Goal: Transaction & Acquisition: Purchase product/service

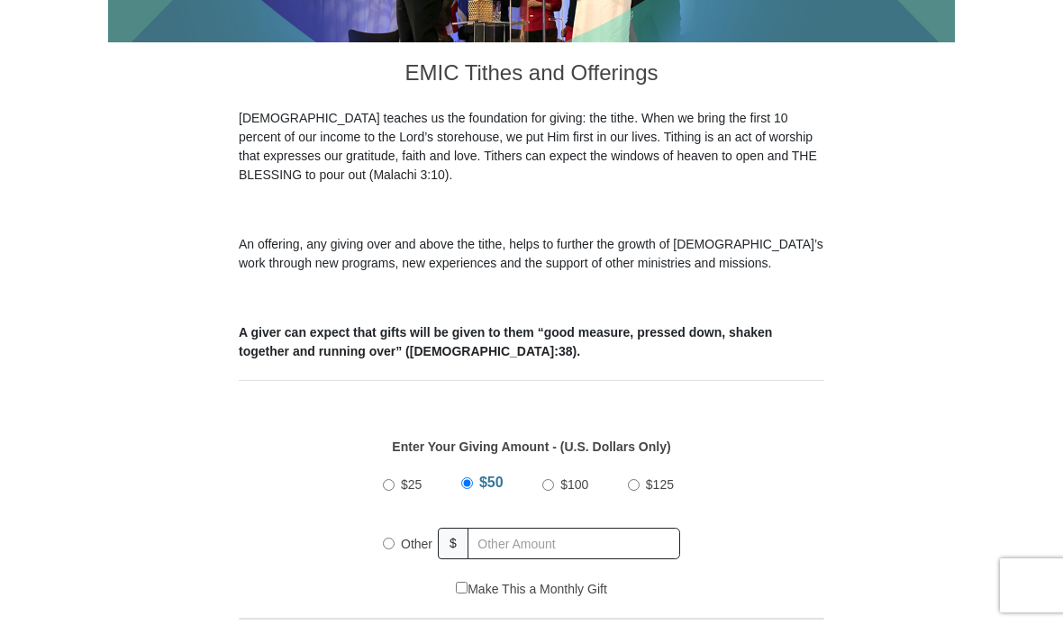
scroll to position [430, 0]
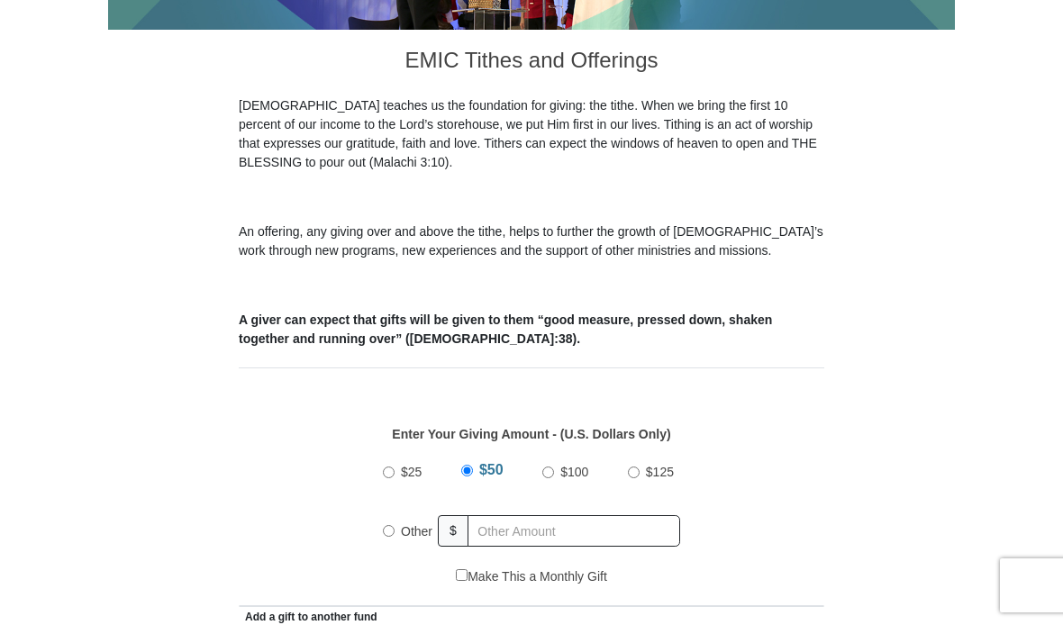
click at [383, 534] on input "Other" at bounding box center [389, 531] width 12 height 12
radio input "true"
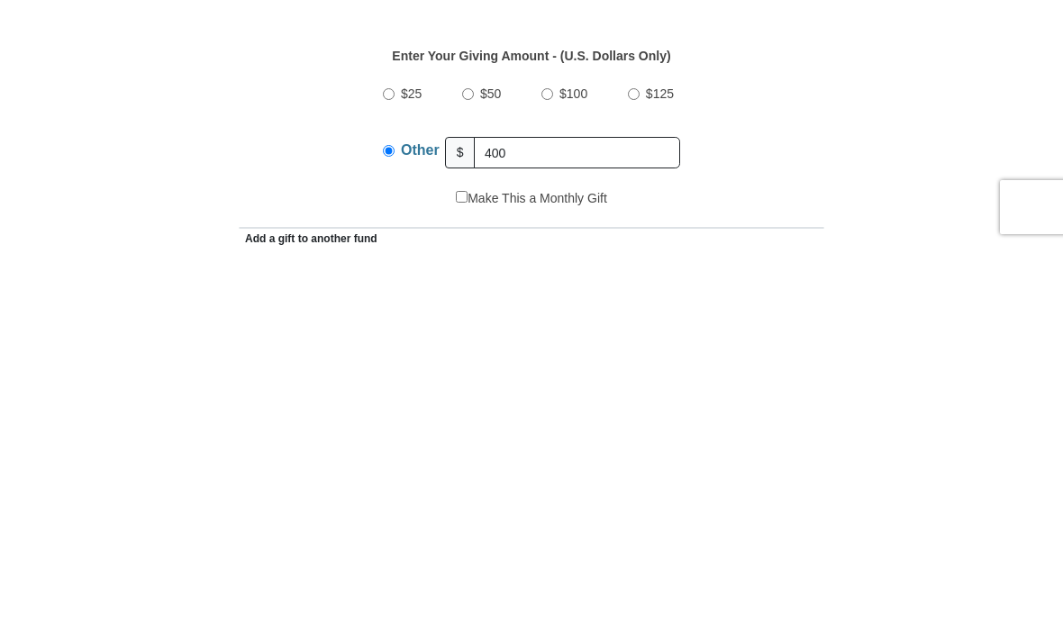
scroll to position [809, 0]
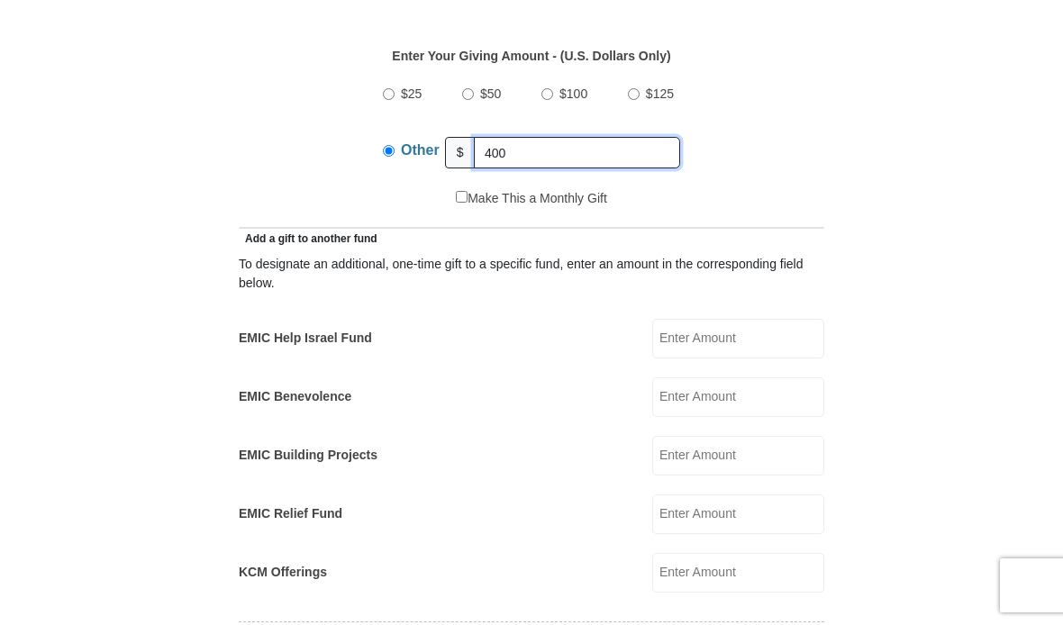
click at [595, 149] on input "400" at bounding box center [577, 153] width 206 height 32
type input "400.00"
click at [739, 337] on input "EMIC Help Israel Fund" at bounding box center [738, 339] width 172 height 40
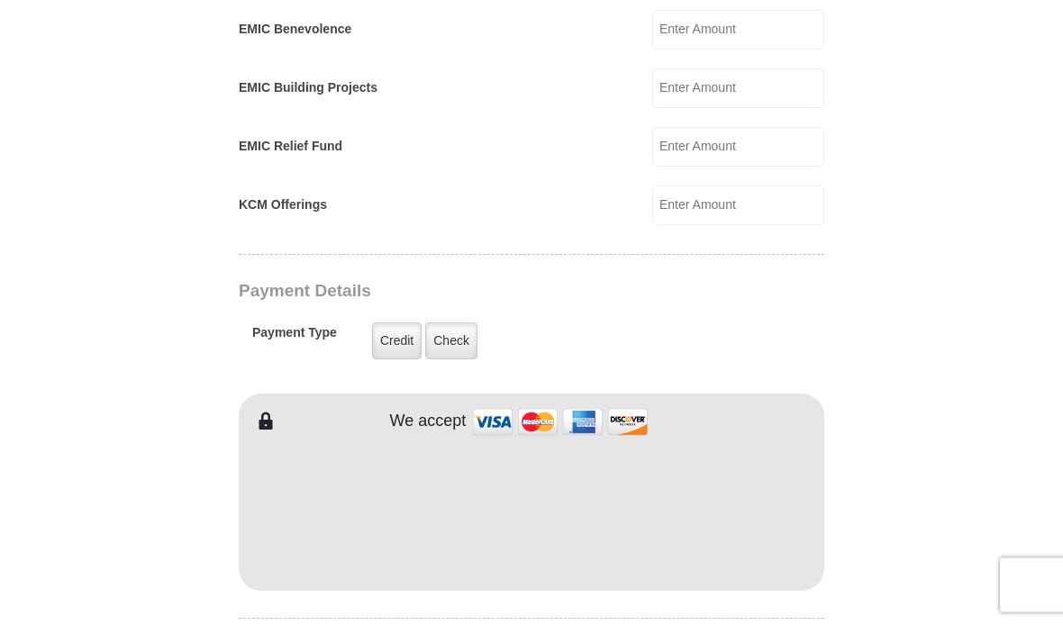
scroll to position [1219, 0]
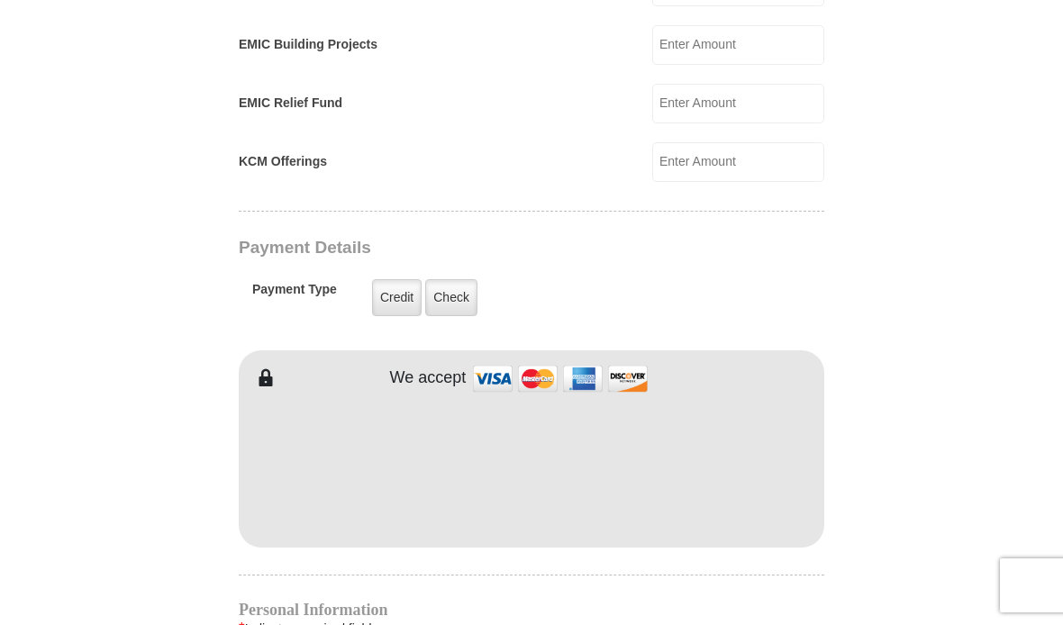
type input "40.00"
click at [461, 293] on label "Check" at bounding box center [451, 297] width 52 height 37
click at [0, 0] on input "Check" at bounding box center [0, 0] width 0 height 0
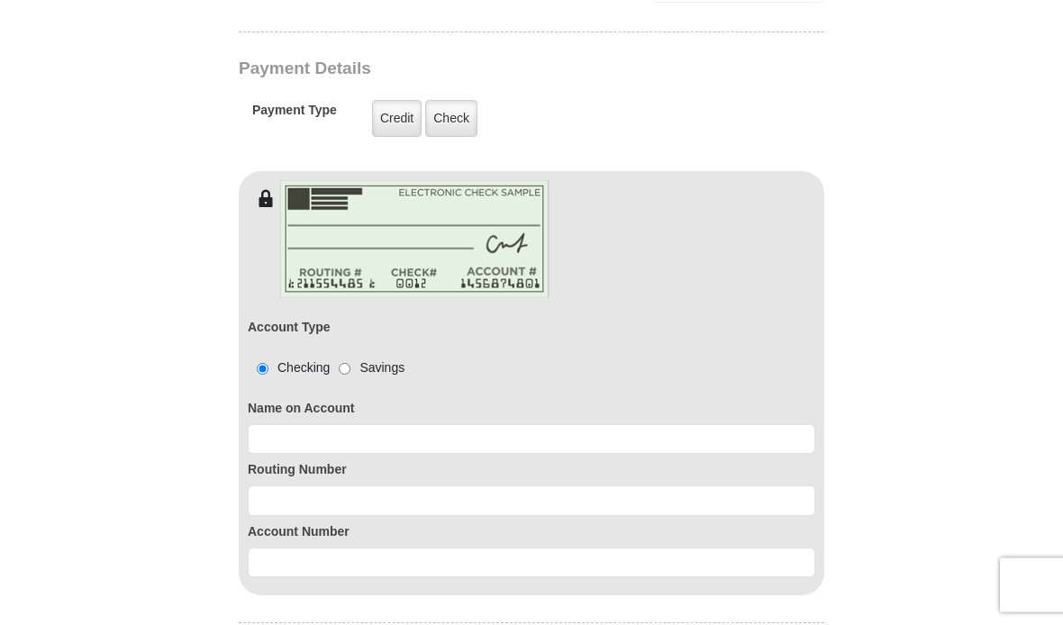
scroll to position [1431, 0]
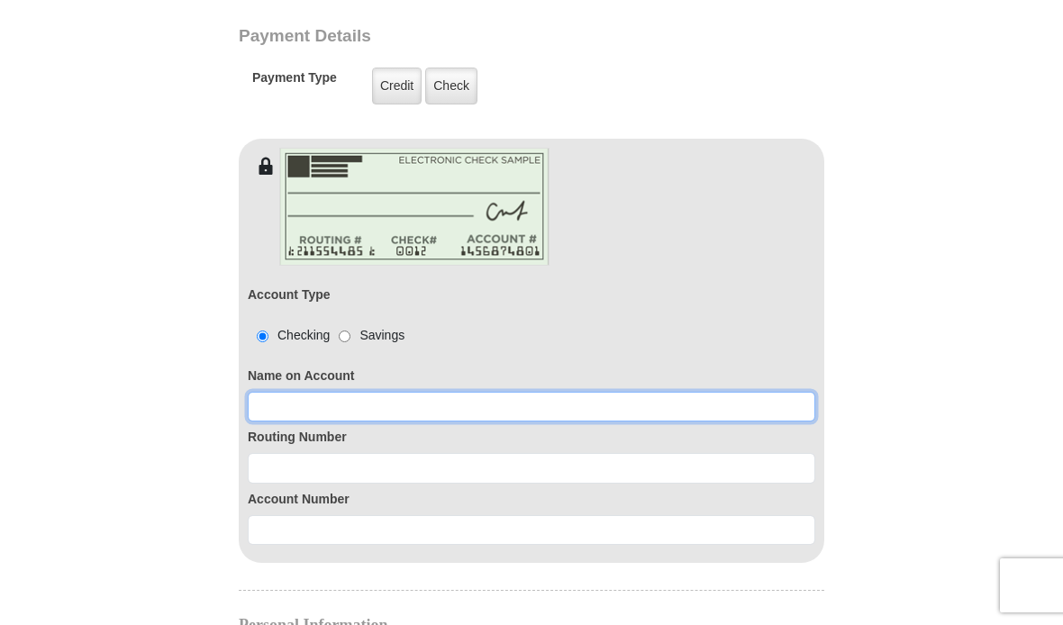
click at [272, 411] on input at bounding box center [531, 407] width 567 height 31
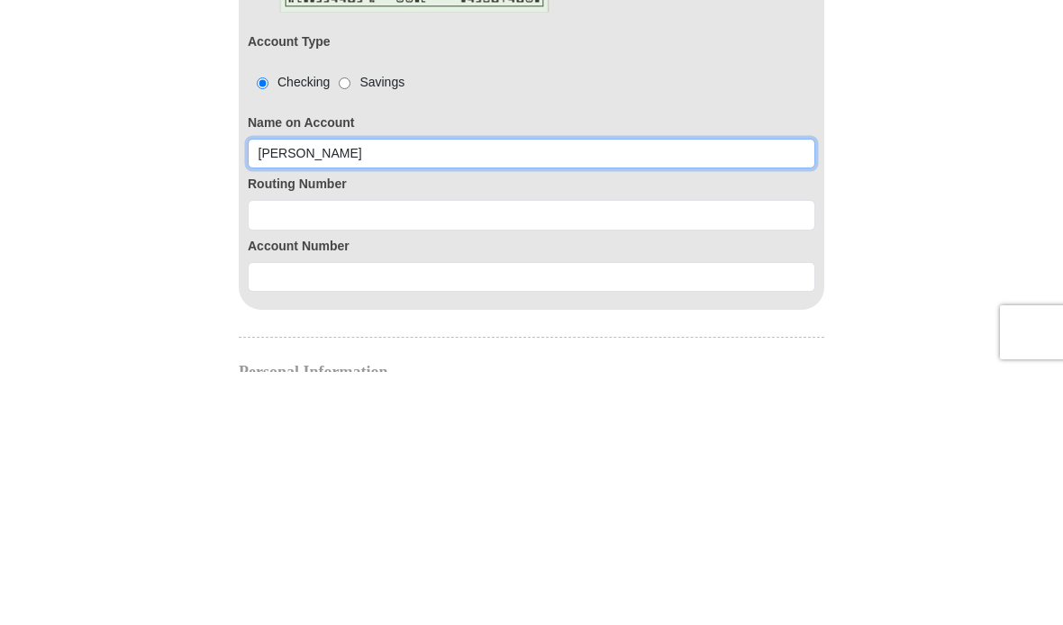
type input "[PERSON_NAME]"
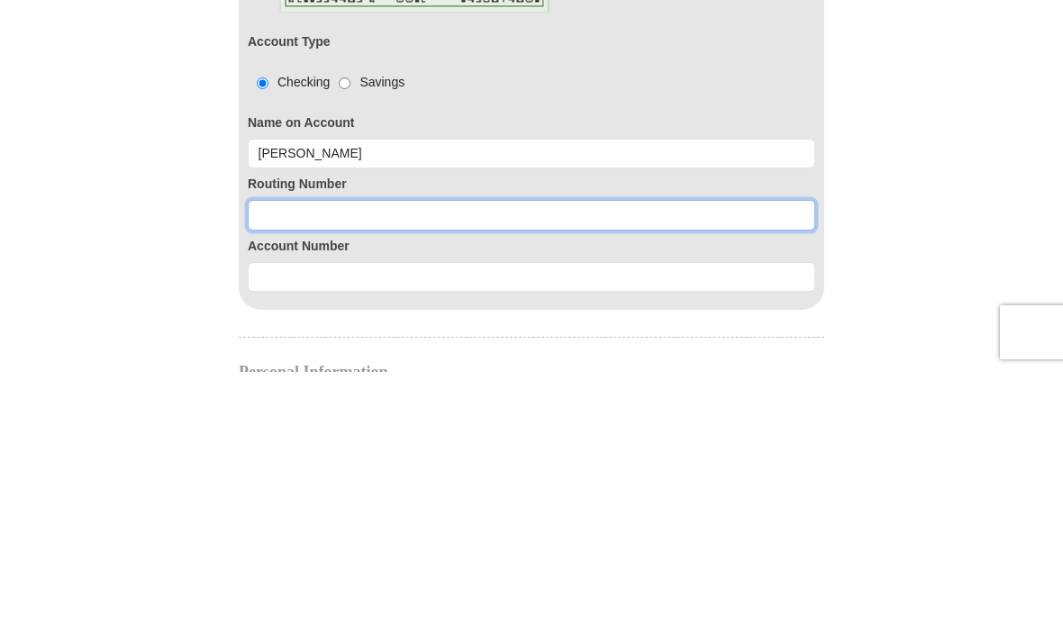
click at [270, 453] on input at bounding box center [531, 468] width 567 height 31
type input "274972883"
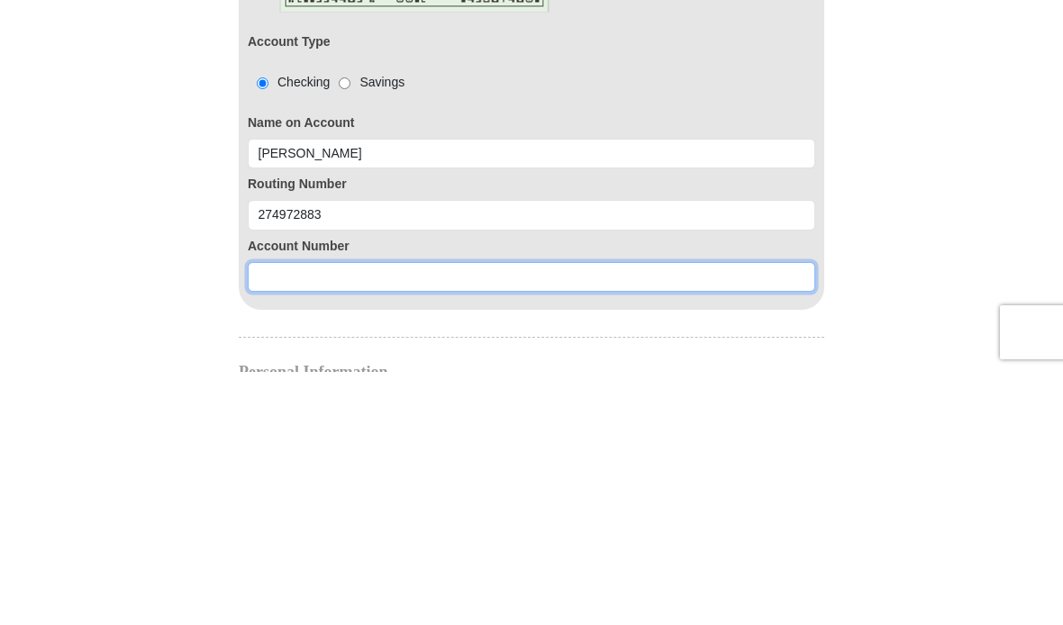
click at [282, 515] on input at bounding box center [531, 530] width 567 height 31
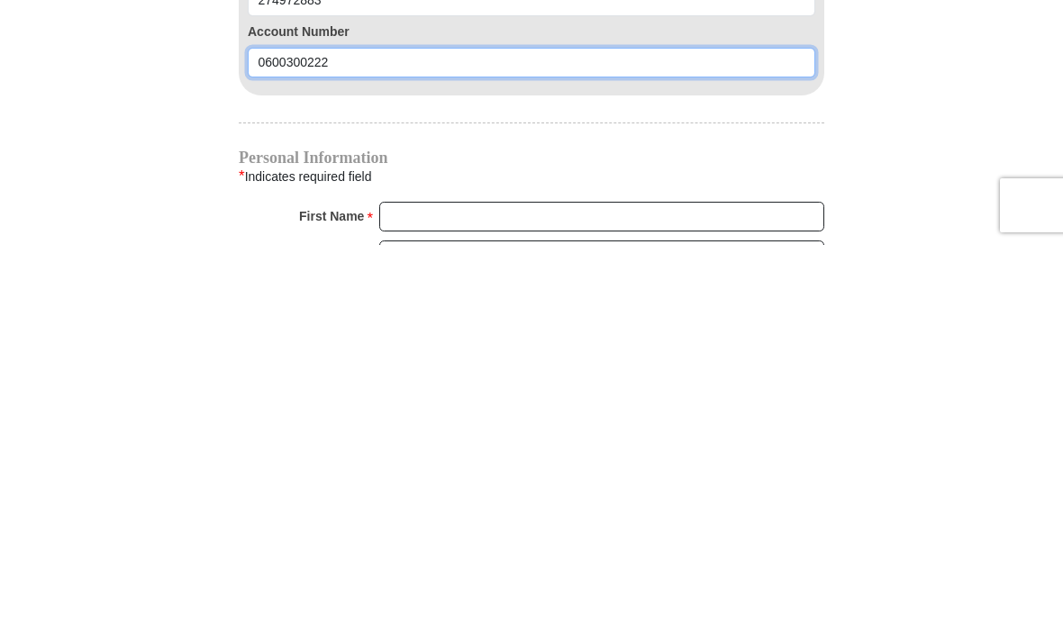
scroll to position [1523, 0]
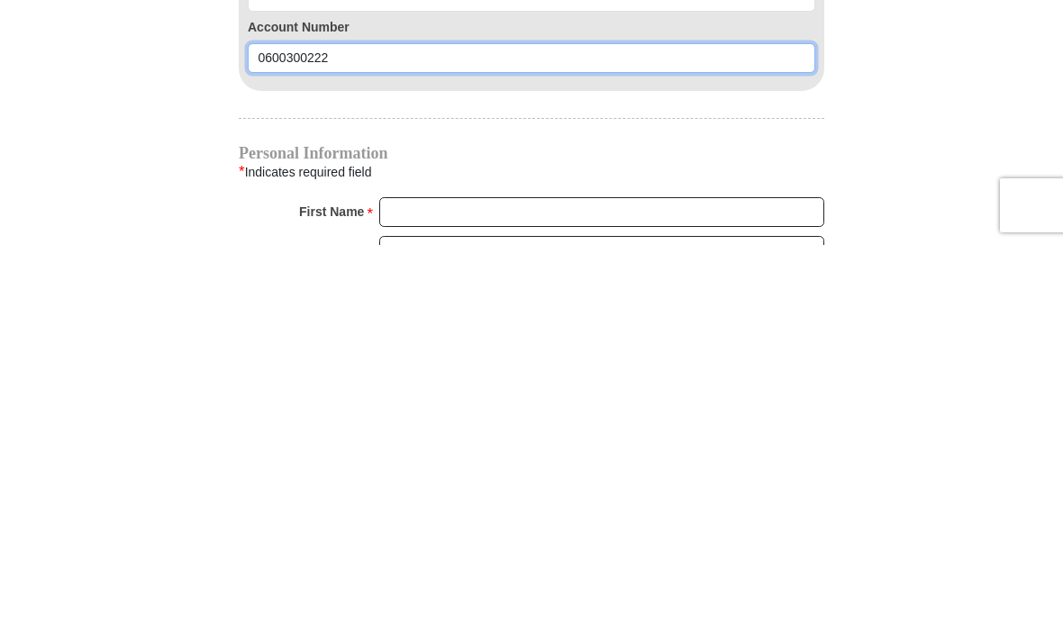
type input "0600300222"
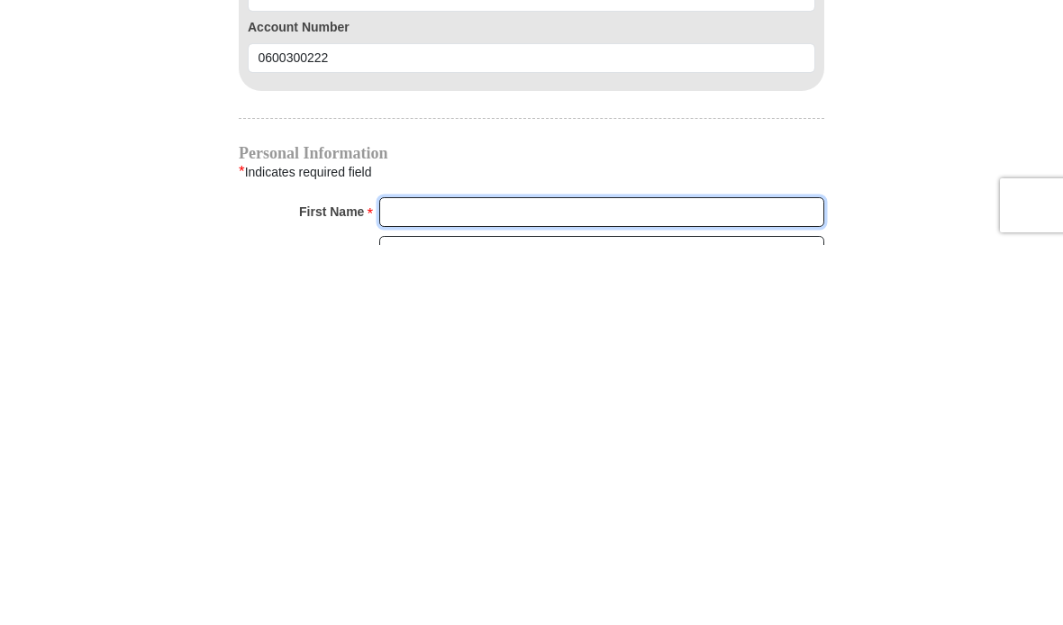
click at [402, 577] on input "First Name *" at bounding box center [601, 592] width 445 height 31
click at [412, 577] on input "First Name *" at bounding box center [601, 592] width 445 height 31
type input "[PERSON_NAME] and [PERSON_NAME]"
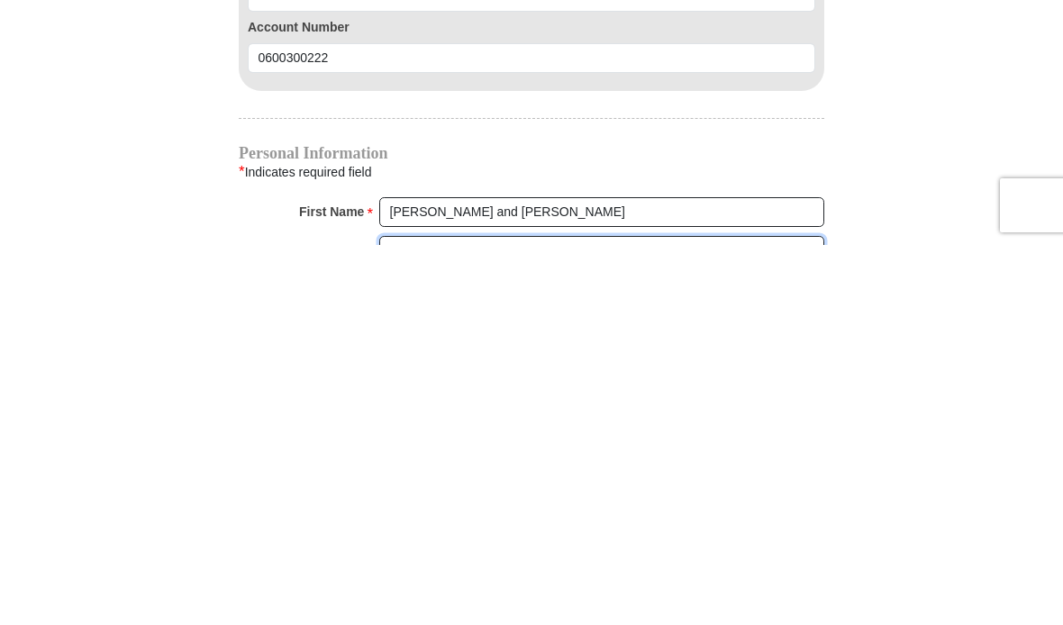
click at [422, 616] on input "Last Name *" at bounding box center [601, 631] width 445 height 31
type input "Wylonis"
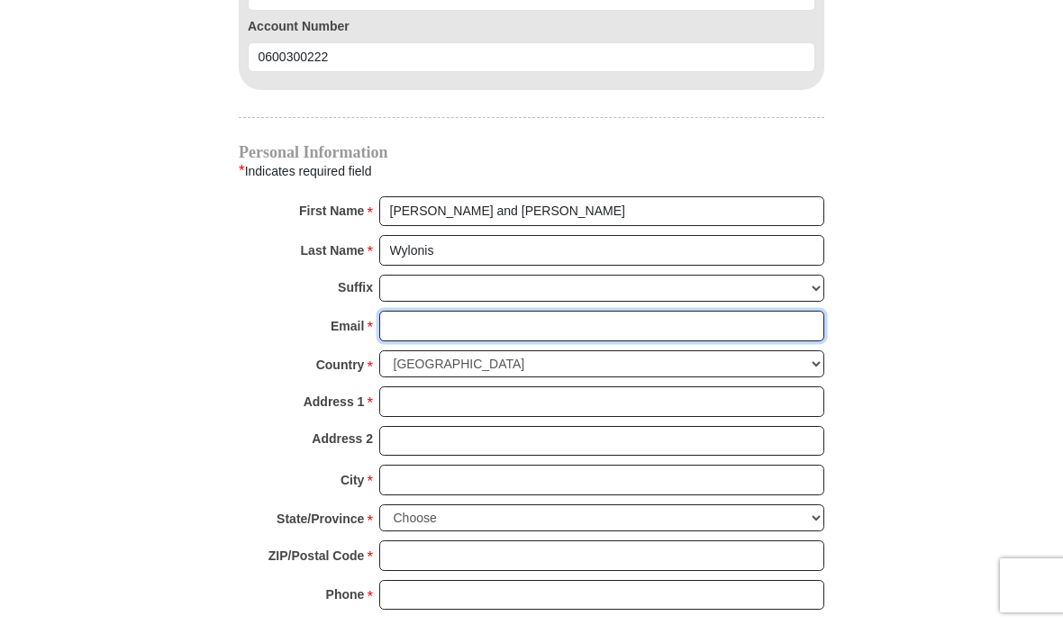
click at [391, 329] on input "Email *" at bounding box center [601, 326] width 445 height 31
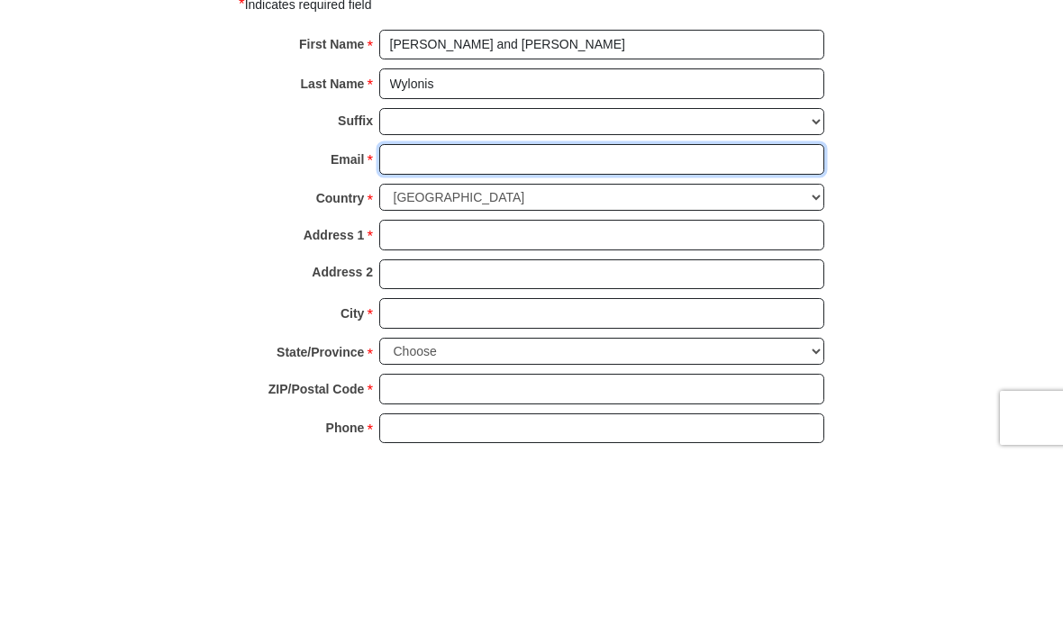
type input "[EMAIL_ADDRESS][DOMAIN_NAME]"
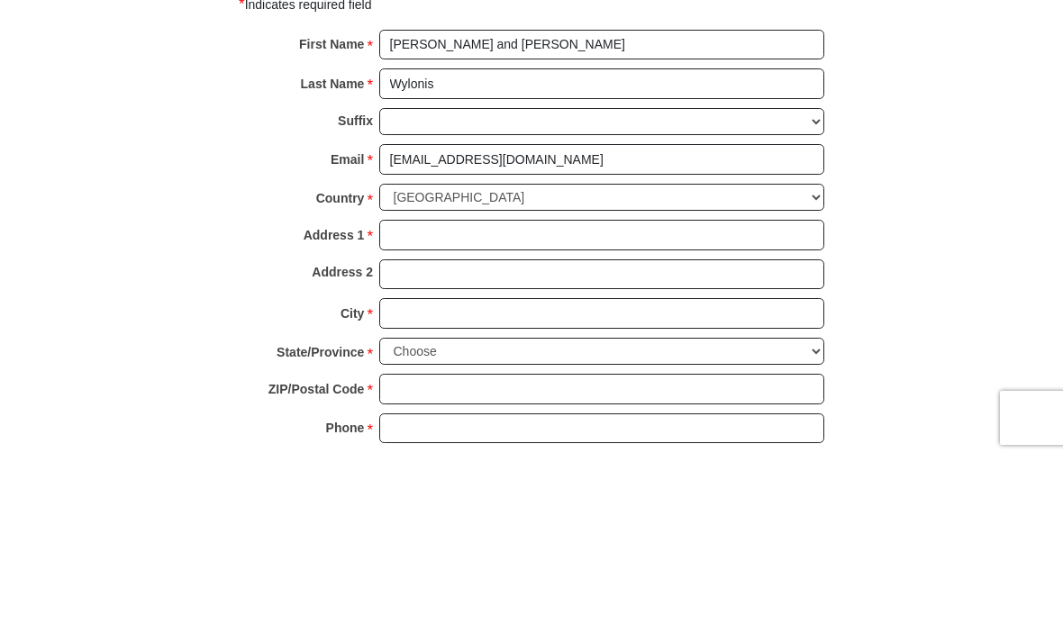
scroll to position [2071, 0]
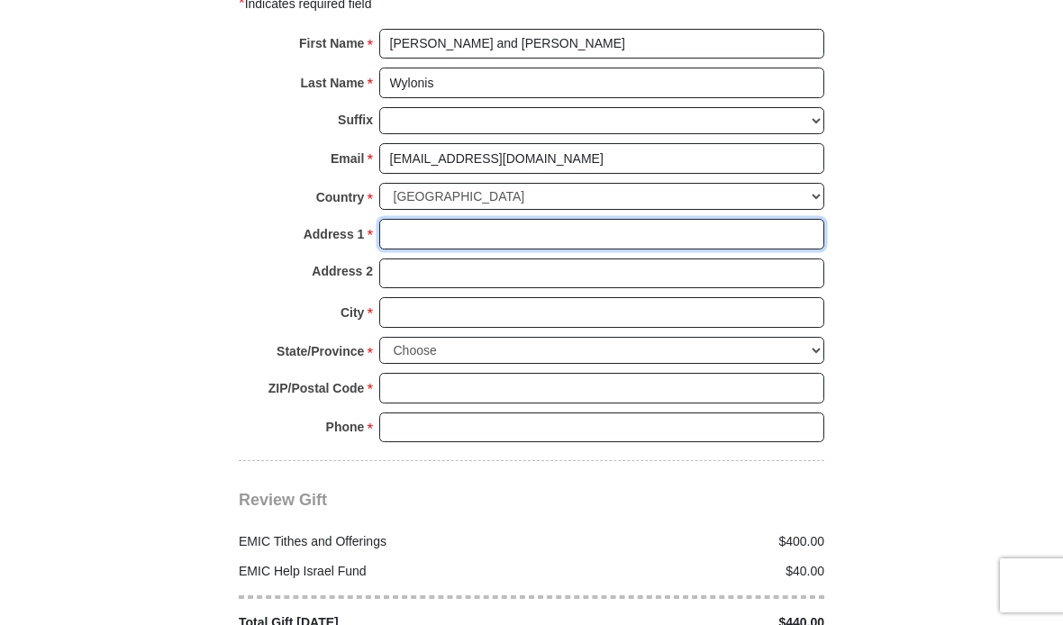
click at [410, 231] on input "Address 1 *" at bounding box center [601, 234] width 445 height 31
type input "[STREET_ADDRESS][PERSON_NAME]"
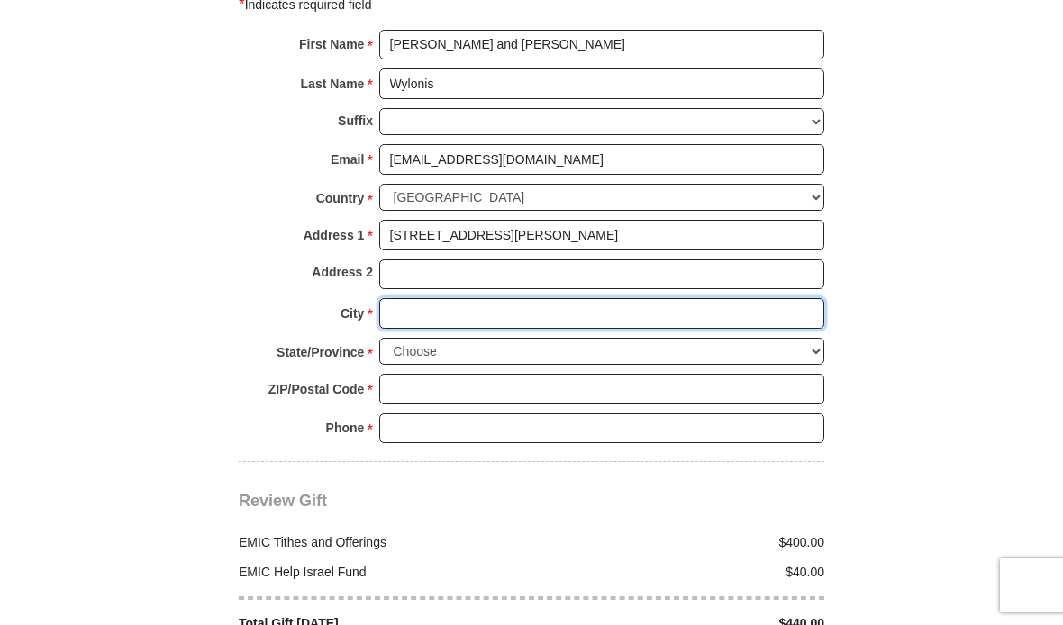
type input "[GEOGRAPHIC_DATA]"
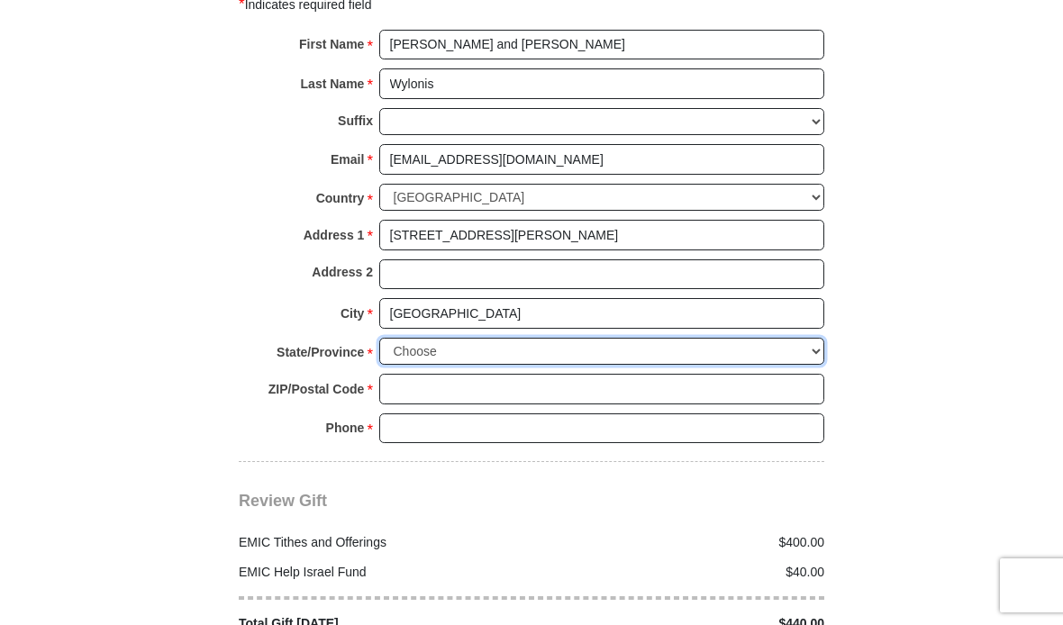
select select "IN"
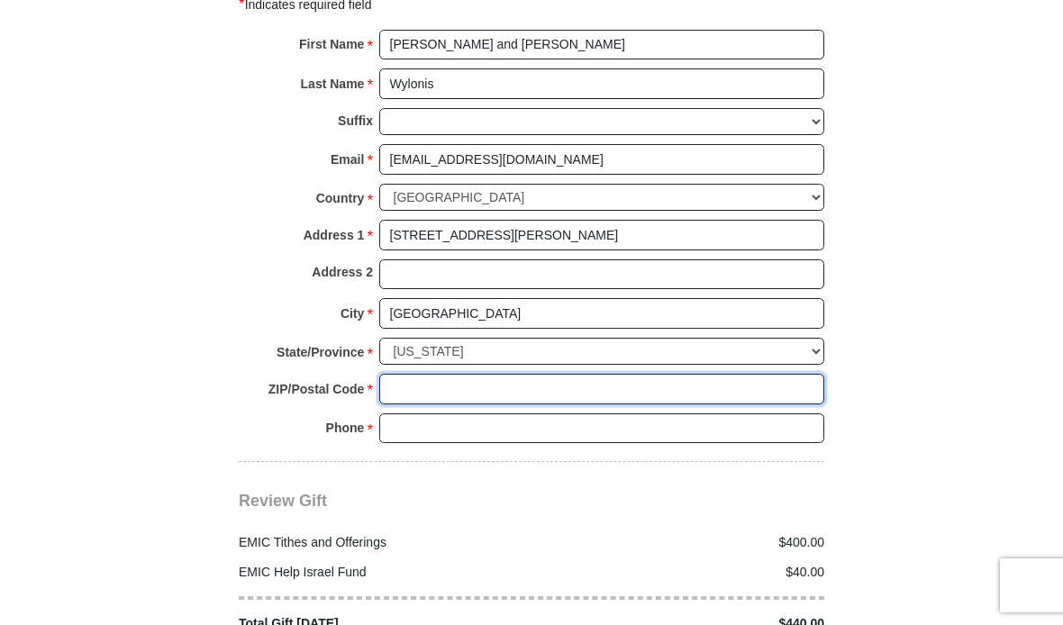
type input "46239"
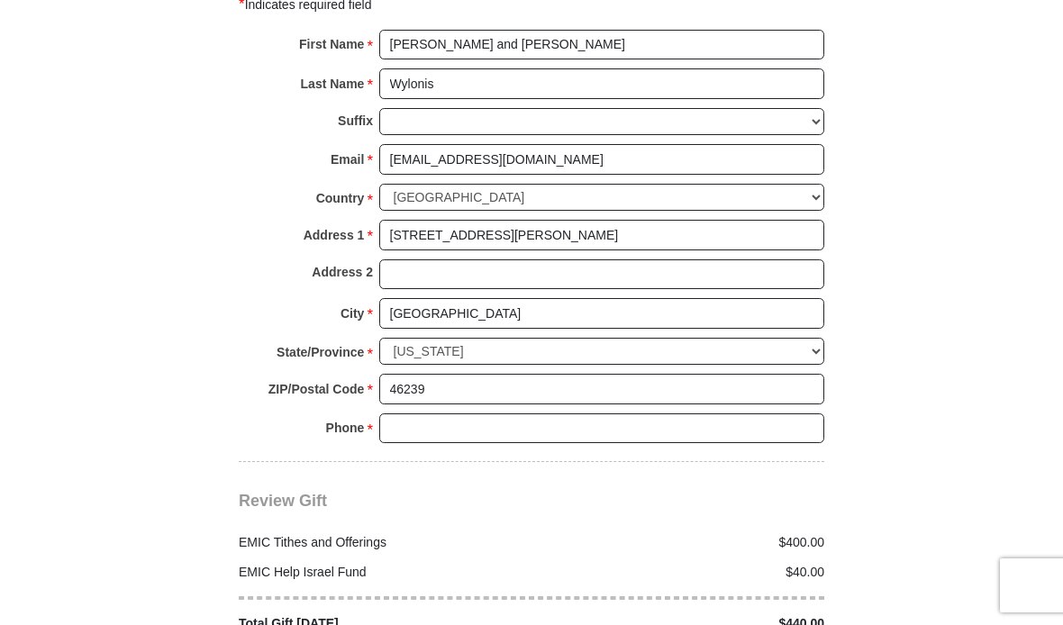
scroll to position [2071, 0]
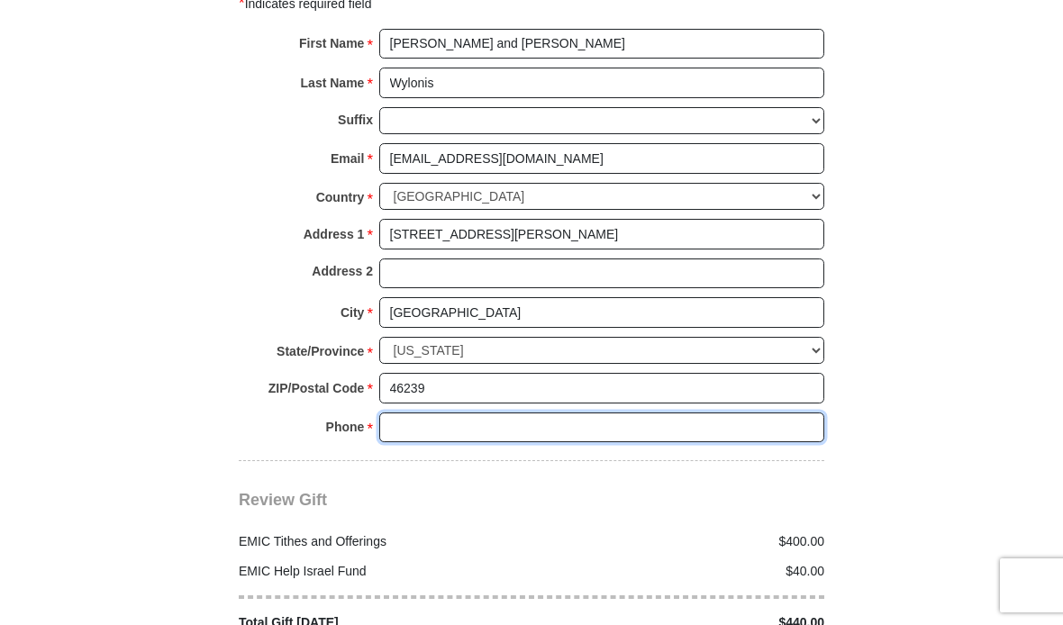
click at [497, 421] on input "Phone * *" at bounding box center [601, 427] width 445 height 31
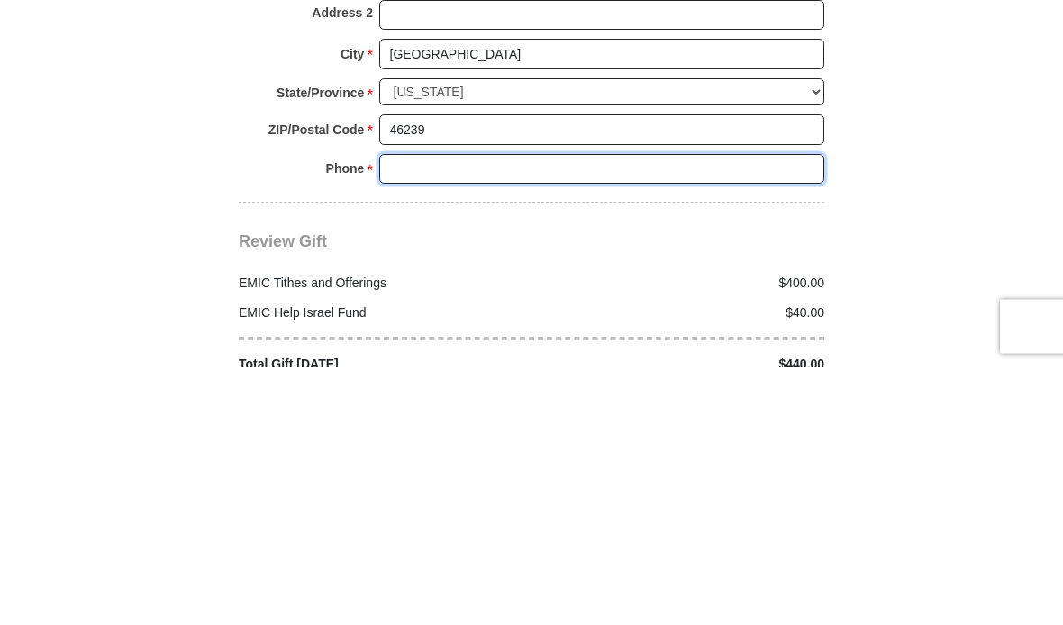
type input "8123502233"
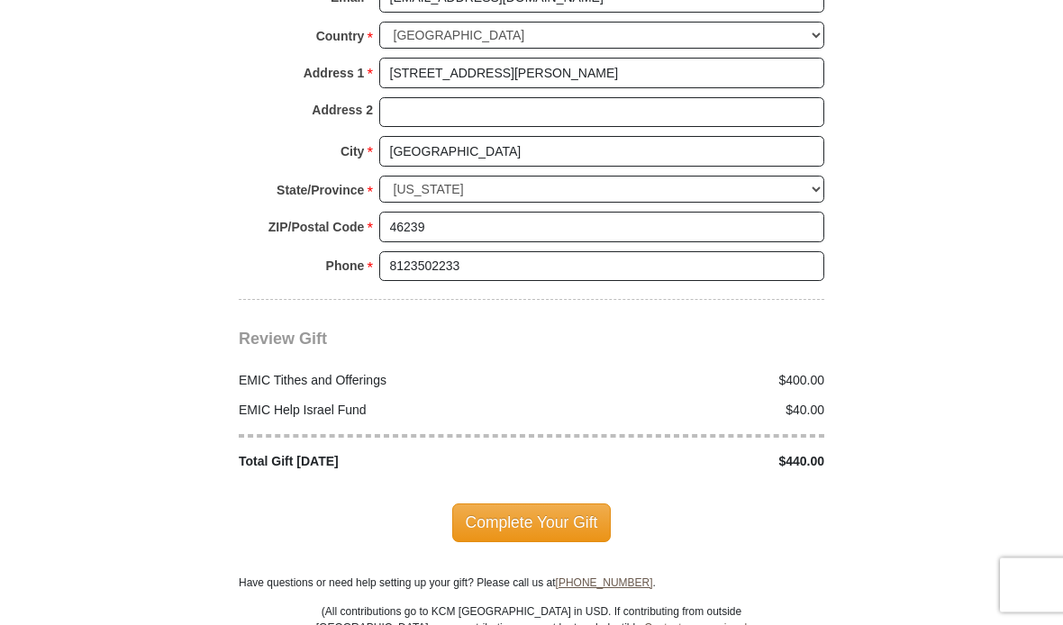
scroll to position [2279, 0]
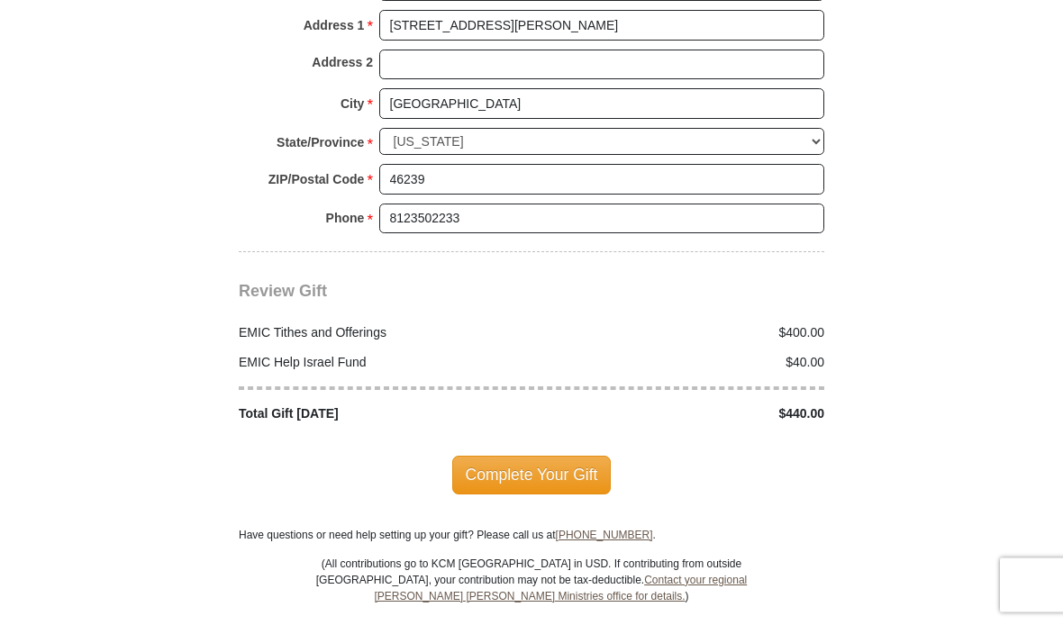
click at [563, 459] on span "Complete Your Gift" at bounding box center [531, 476] width 159 height 38
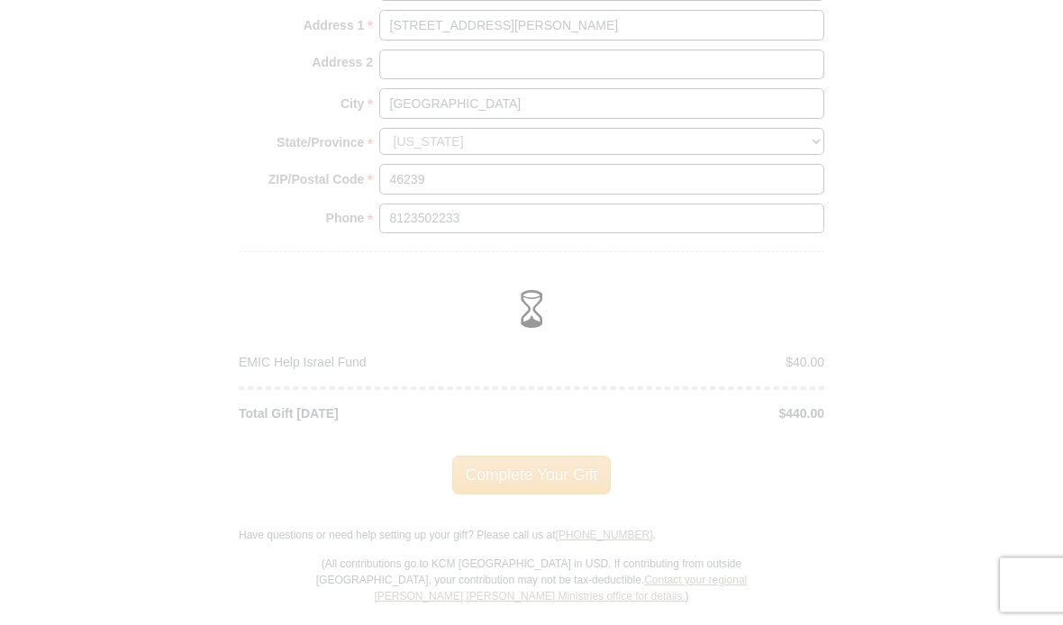
scroll to position [2280, 0]
